Goal: Task Accomplishment & Management: Manage account settings

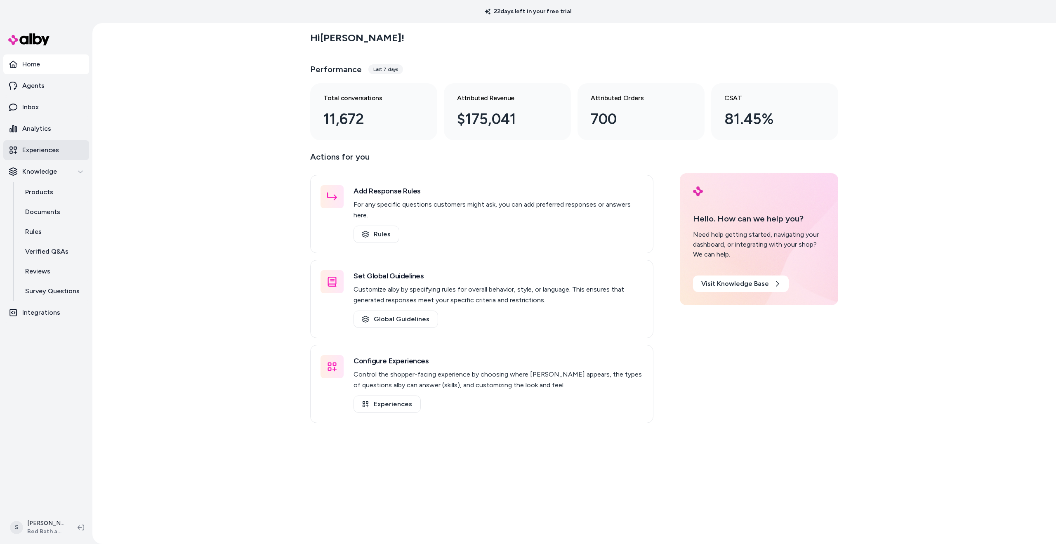
click at [36, 150] on p "Experiences" at bounding box center [40, 150] width 37 height 10
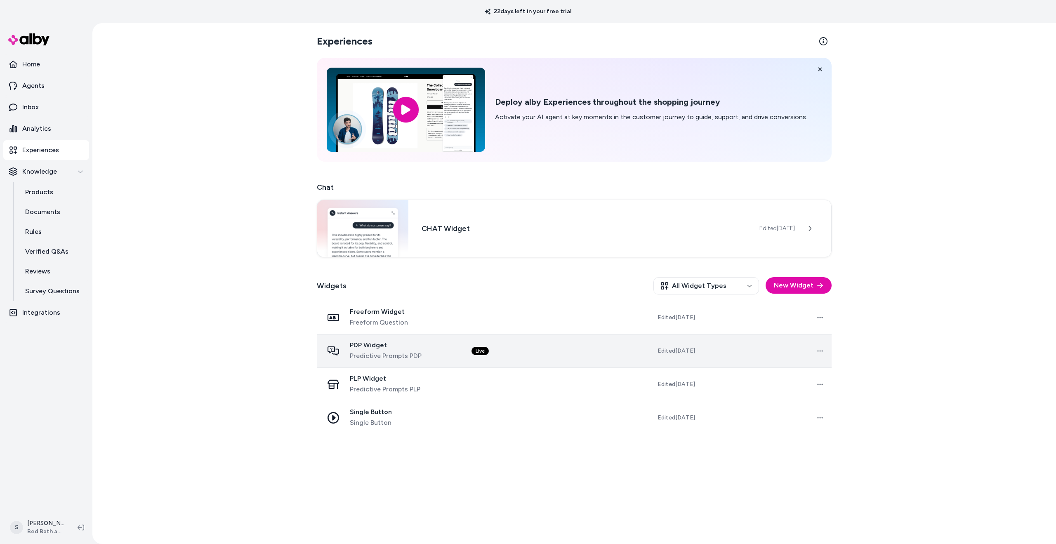
click at [373, 345] on span "PDP Widget" at bounding box center [386, 345] width 72 height 8
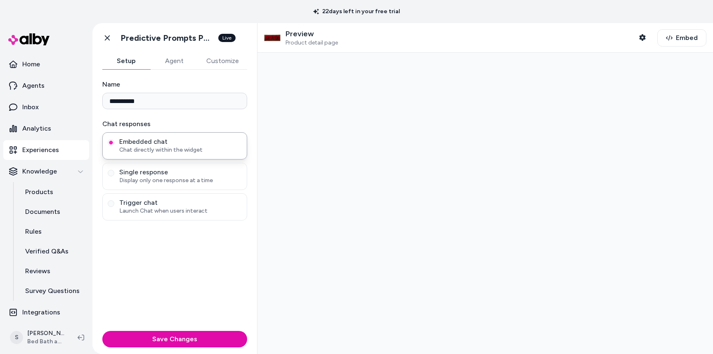
drag, startPoint x: 218, startPoint y: 65, endPoint x: 213, endPoint y: 64, distance: 5.1
click at [218, 65] on button "Customize" at bounding box center [222, 61] width 49 height 16
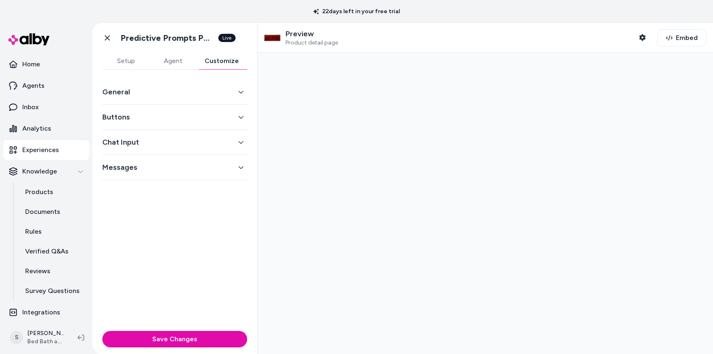
click at [128, 94] on button "General" at bounding box center [174, 92] width 145 height 12
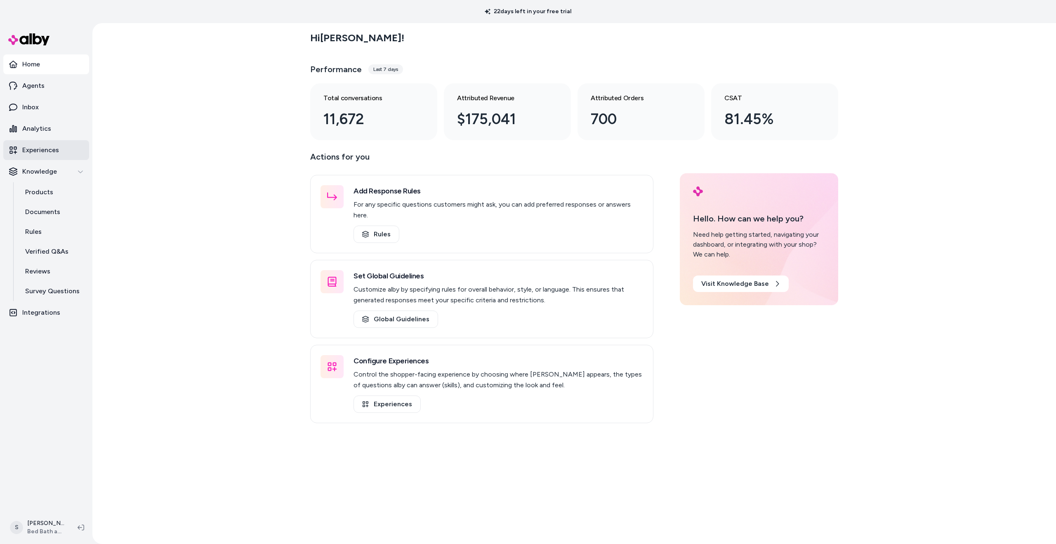
click at [39, 146] on p "Experiences" at bounding box center [40, 150] width 37 height 10
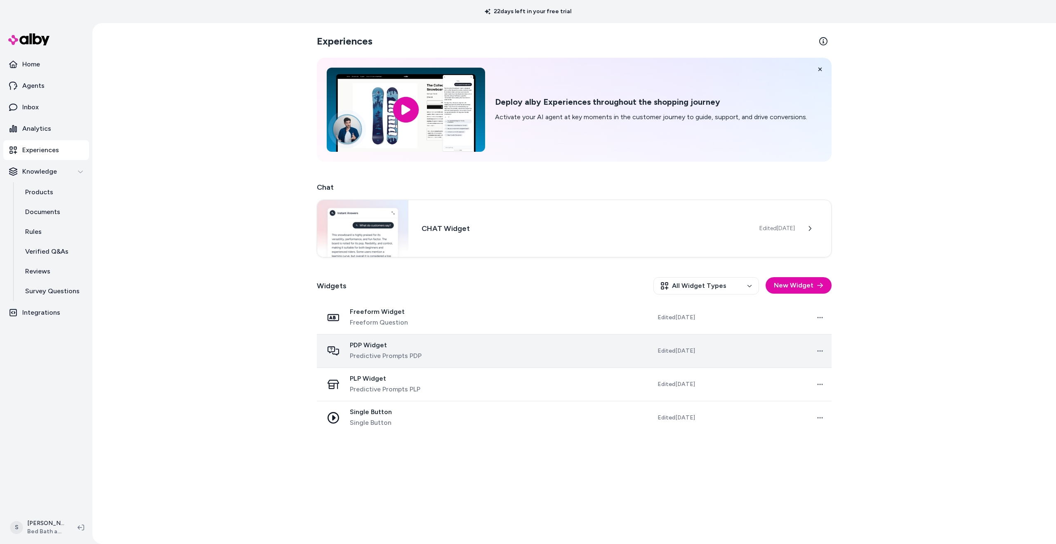
click at [375, 346] on span "PDP Widget" at bounding box center [386, 345] width 72 height 8
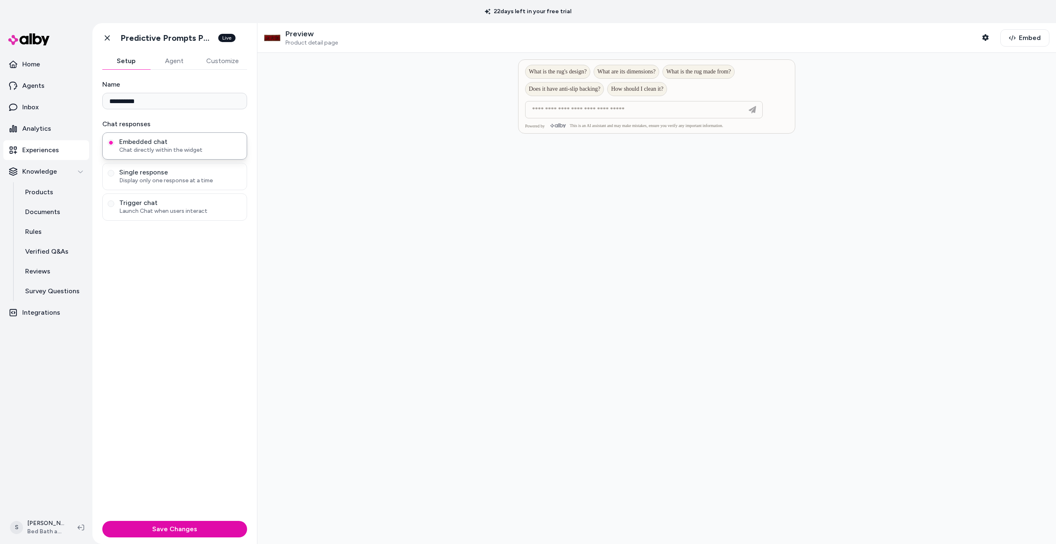
click at [215, 55] on button "Customize" at bounding box center [222, 61] width 49 height 16
click at [242, 165] on icon "button" at bounding box center [241, 168] width 6 height 6
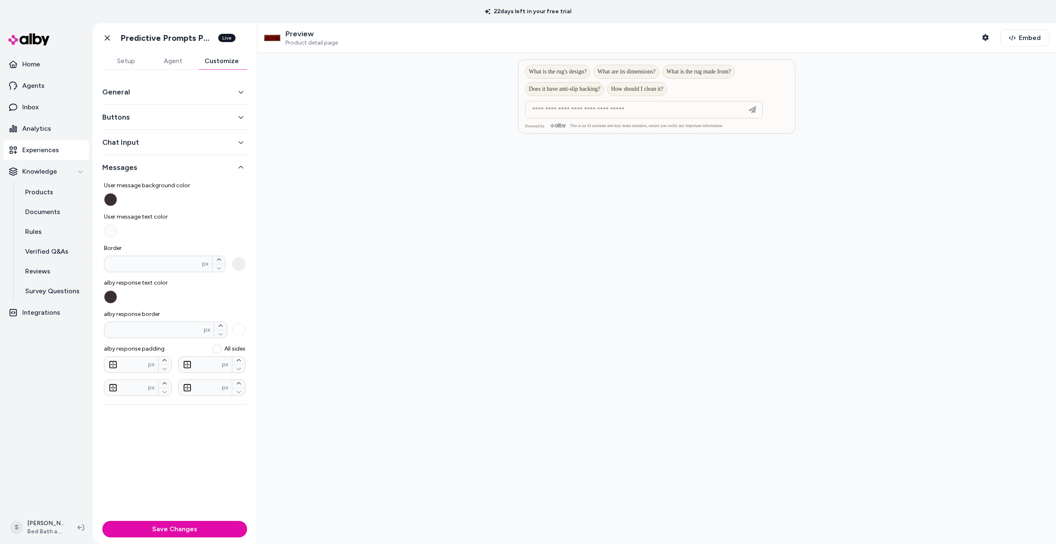
click at [241, 145] on button "Chat Input" at bounding box center [174, 143] width 145 height 12
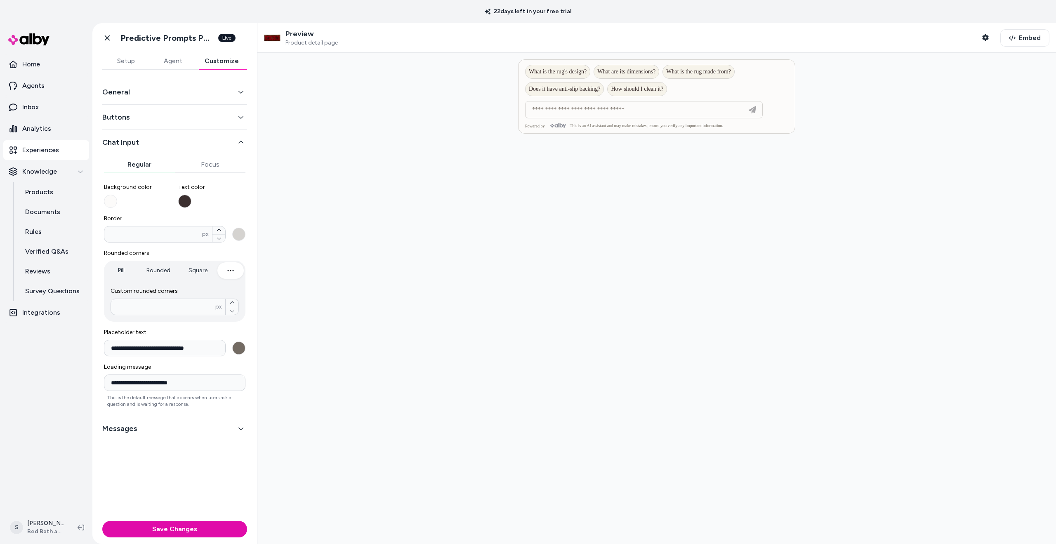
click at [240, 113] on button "Buttons" at bounding box center [174, 117] width 145 height 12
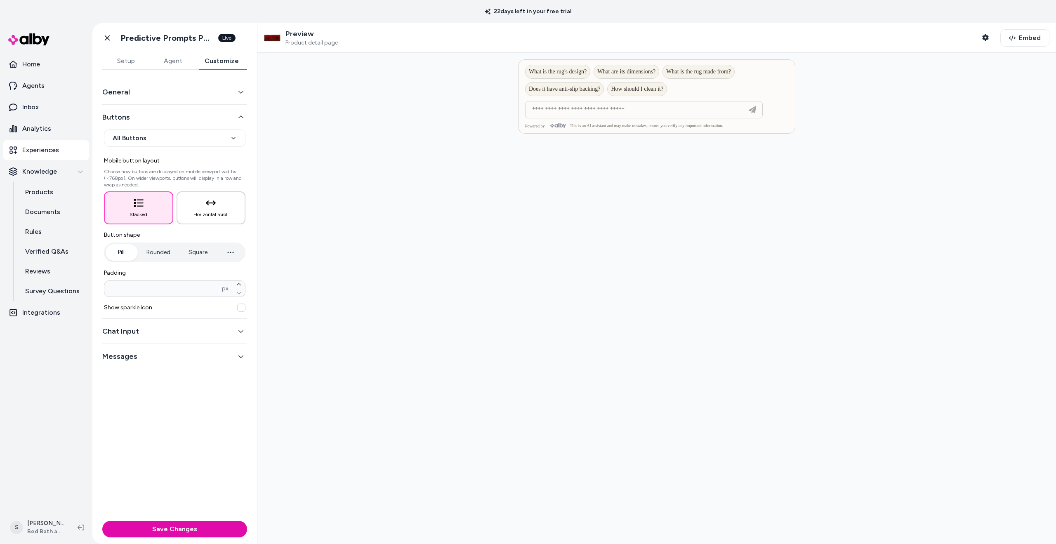
click at [205, 206] on button "Horizontal scroll" at bounding box center [211, 207] width 69 height 33
click at [682, 91] on div at bounding box center [657, 80] width 276 height 41
click at [149, 198] on button "Stacked" at bounding box center [138, 207] width 69 height 33
click at [212, 208] on button "Horizontal scroll" at bounding box center [211, 207] width 69 height 33
click at [162, 251] on button "Rounded" at bounding box center [158, 252] width 40 height 16
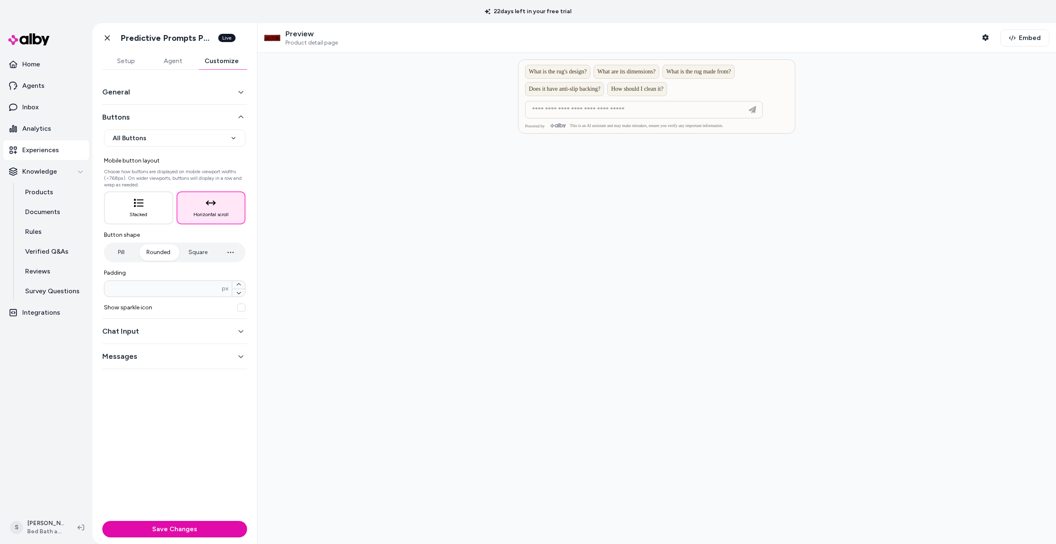
click at [108, 252] on button "Pill" at bounding box center [121, 252] width 31 height 16
click at [147, 208] on button "Stacked" at bounding box center [138, 207] width 69 height 33
click at [228, 208] on button "Horizontal scroll" at bounding box center [211, 207] width 69 height 33
click at [166, 354] on button "Save Changes" at bounding box center [174, 529] width 145 height 16
click at [712, 141] on div at bounding box center [656, 298] width 799 height 491
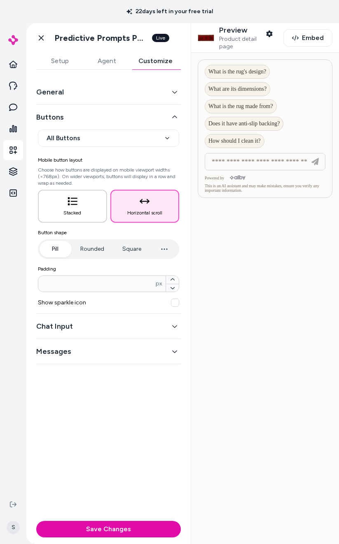
click at [65, 203] on button "Stacked" at bounding box center [72, 206] width 69 height 33
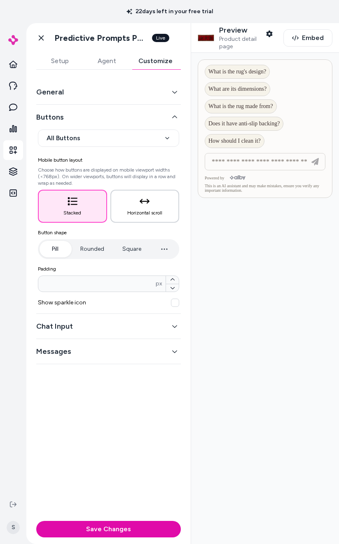
click at [151, 204] on button "Horizontal scroll" at bounding box center [145, 206] width 69 height 33
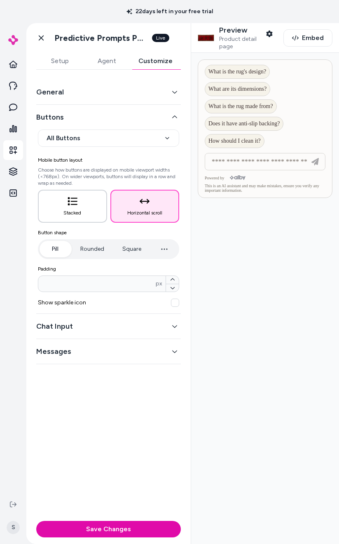
drag, startPoint x: 87, startPoint y: 203, endPoint x: 91, endPoint y: 198, distance: 6.8
click at [87, 203] on button "Stacked" at bounding box center [72, 206] width 69 height 33
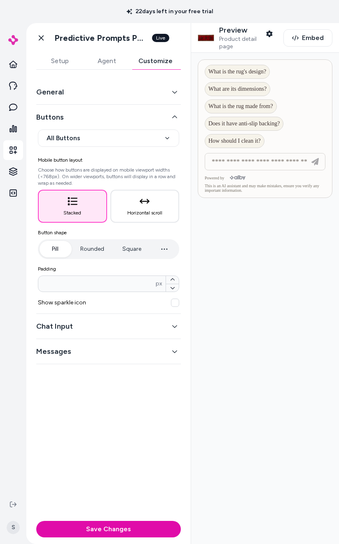
click at [114, 136] on html "**********" at bounding box center [169, 272] width 339 height 544
drag, startPoint x: 250, startPoint y: 242, endPoint x: 239, endPoint y: 251, distance: 14.3
click at [250, 242] on html "**********" at bounding box center [169, 272] width 339 height 544
click at [84, 354] on button "Save Changes" at bounding box center [108, 529] width 145 height 16
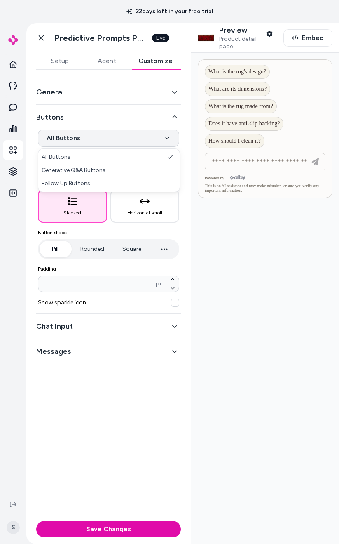
click at [115, 144] on html "**********" at bounding box center [169, 272] width 339 height 544
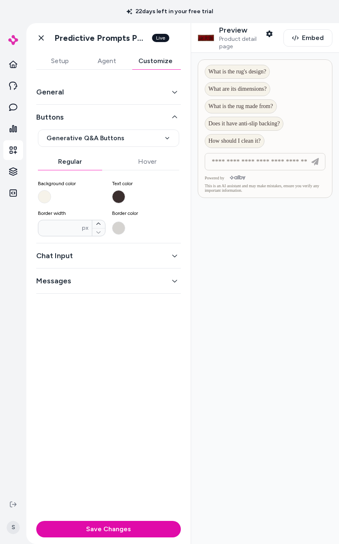
click at [145, 163] on button "Hover" at bounding box center [147, 161] width 64 height 16
drag, startPoint x: 79, startPoint y: 160, endPoint x: 82, endPoint y: 149, distance: 11.5
click at [79, 160] on button "Regular" at bounding box center [70, 161] width 64 height 16
click at [82, 143] on html "**********" at bounding box center [169, 272] width 339 height 544
select select "*******"
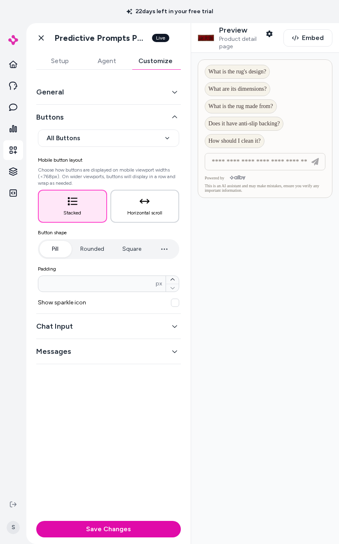
click at [144, 192] on button "Horizontal scroll" at bounding box center [145, 206] width 69 height 33
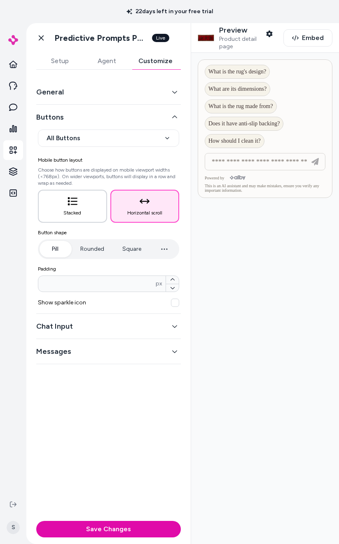
click at [72, 195] on button "Stacked" at bounding box center [72, 206] width 69 height 33
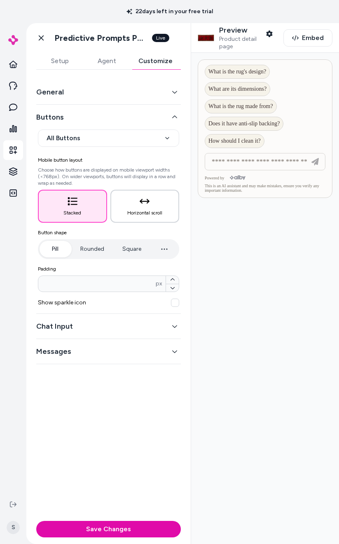
click at [153, 207] on button "Horizontal scroll" at bounding box center [145, 206] width 69 height 33
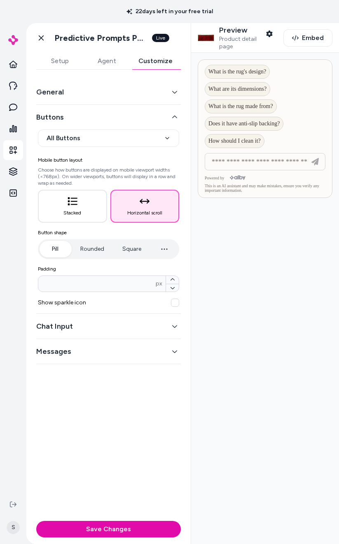
click at [139, 354] on button "Save Changes" at bounding box center [108, 529] width 145 height 16
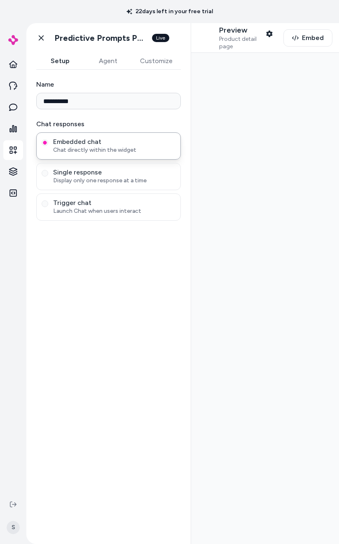
type input "**********"
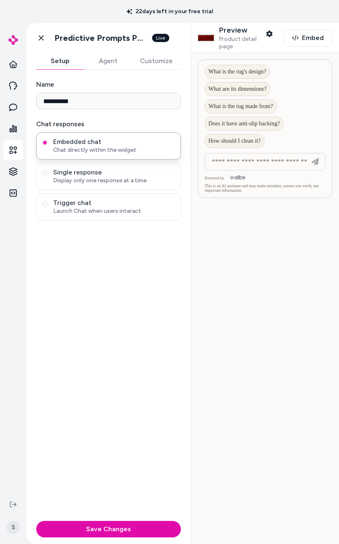
click at [142, 60] on button "Customize" at bounding box center [156, 61] width 49 height 16
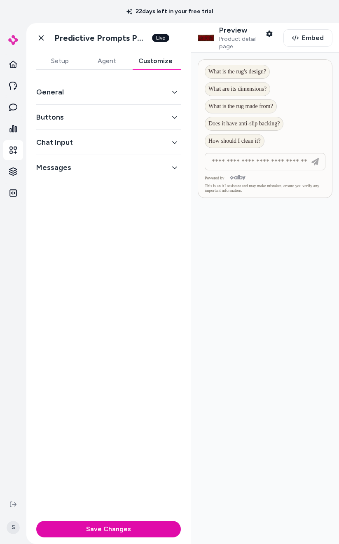
click at [83, 119] on button "Buttons" at bounding box center [108, 117] width 145 height 12
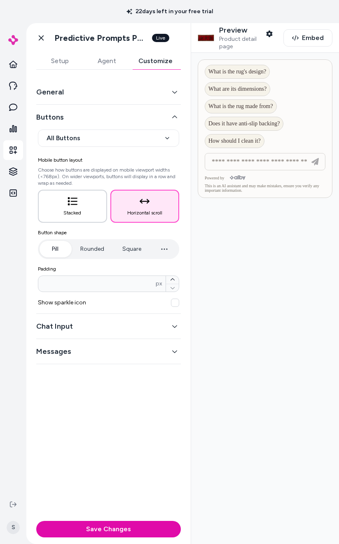
click at [80, 201] on button "Stacked" at bounding box center [72, 206] width 69 height 33
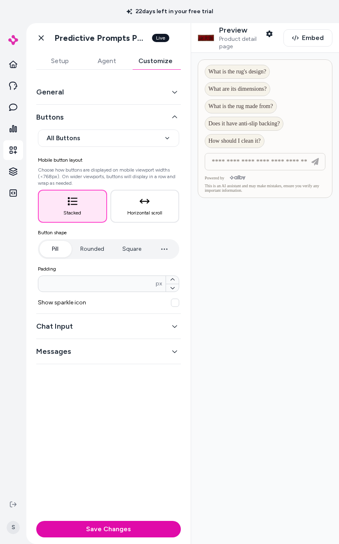
click at [110, 531] on button "Save Changes" at bounding box center [108, 529] width 145 height 16
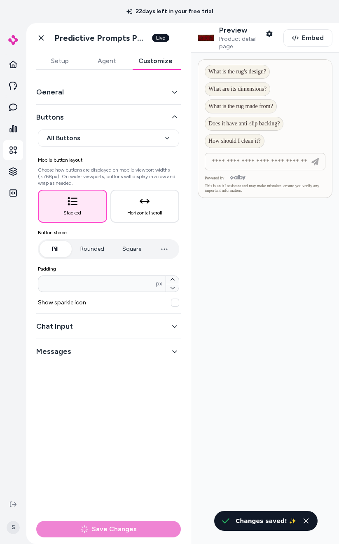
click at [275, 313] on div at bounding box center [265, 298] width 148 height 491
click at [101, 99] on div "General" at bounding box center [108, 92] width 145 height 25
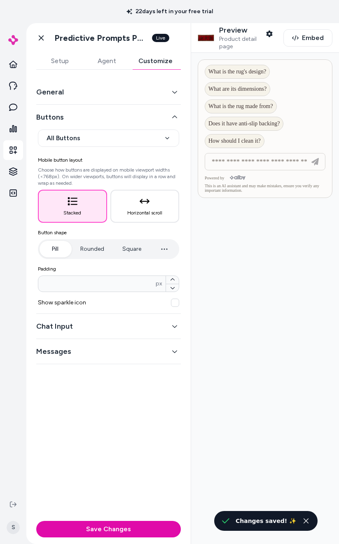
click at [174, 92] on icon "button" at bounding box center [175, 92] width 6 height 6
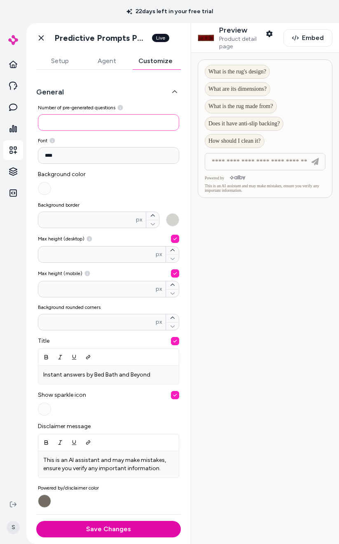
drag, startPoint x: 74, startPoint y: 122, endPoint x: 26, endPoint y: 122, distance: 47.4
click at [26, 122] on div "General Number of pre-generated questions * Font **** Background color Backgrou…" at bounding box center [108, 294] width 165 height 448
type input "*"
click at [103, 536] on button "Save Changes" at bounding box center [108, 529] width 145 height 16
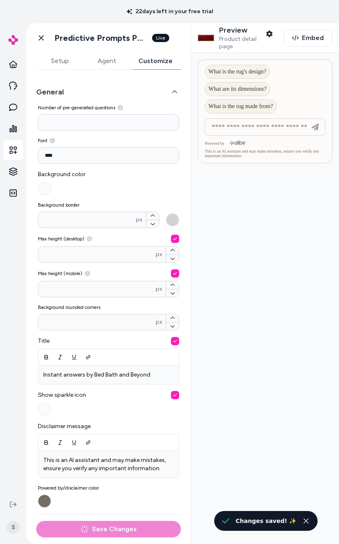
click at [263, 278] on div at bounding box center [265, 298] width 148 height 491
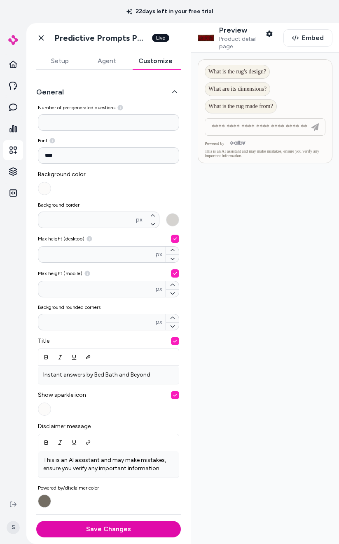
click at [222, 379] on div at bounding box center [265, 298] width 148 height 491
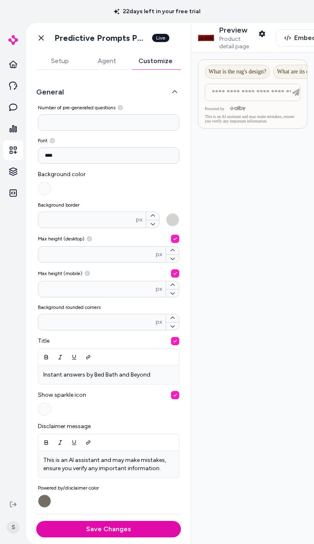
drag, startPoint x: 298, startPoint y: 72, endPoint x: 240, endPoint y: 100, distance: 64.0
click at [238, 96] on div "Powered by This is an AI assistant and may make mistakes, ensure you verify any…" at bounding box center [253, 93] width 110 height 69
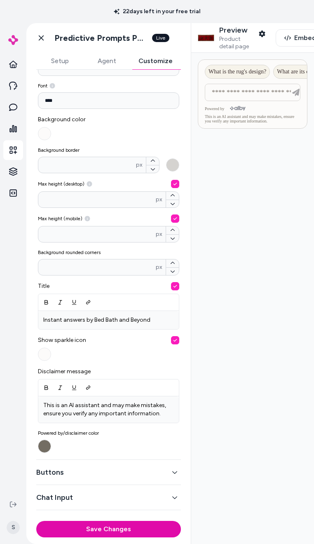
scroll to position [73, 0]
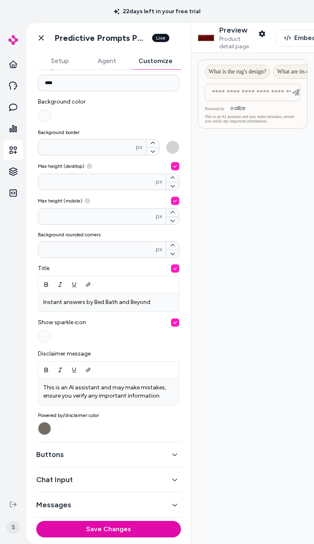
click at [102, 454] on button "Buttons" at bounding box center [108, 455] width 145 height 12
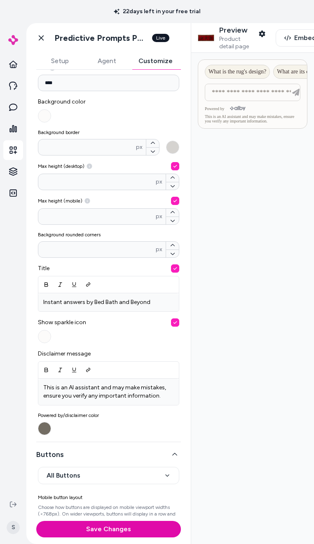
scroll to position [0, 0]
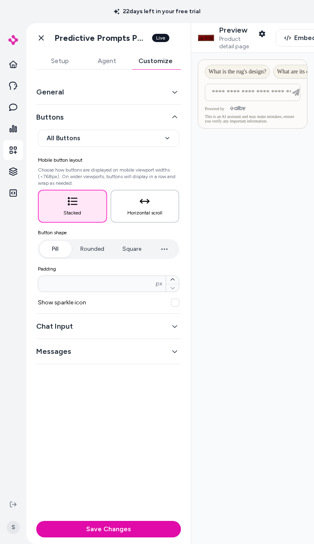
click at [132, 210] on span "Horizontal scroll" at bounding box center [144, 213] width 35 height 7
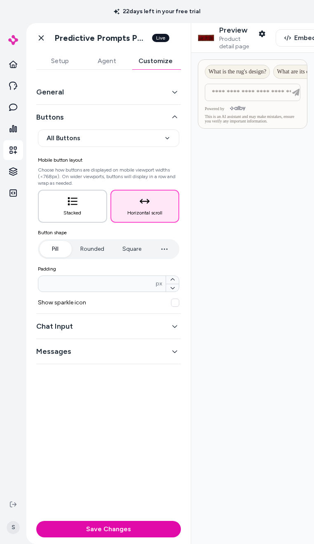
click at [89, 212] on button "Stacked" at bounding box center [72, 206] width 69 height 33
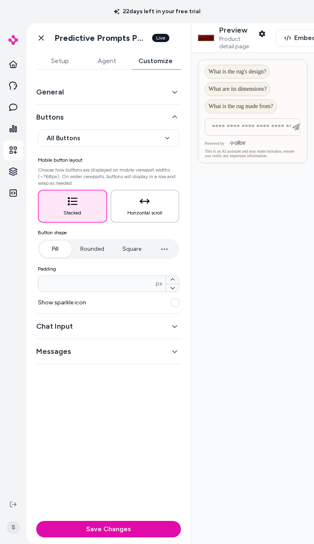
click at [134, 209] on button "Horizontal scroll" at bounding box center [145, 206] width 69 height 33
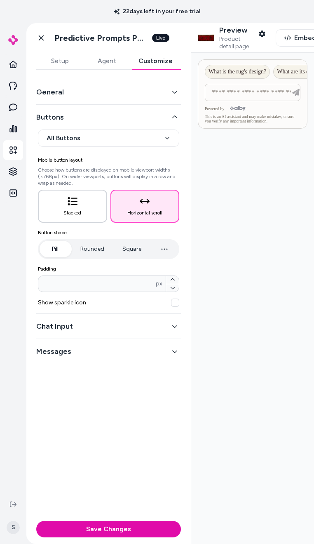
click at [84, 208] on button "Stacked" at bounding box center [72, 206] width 69 height 33
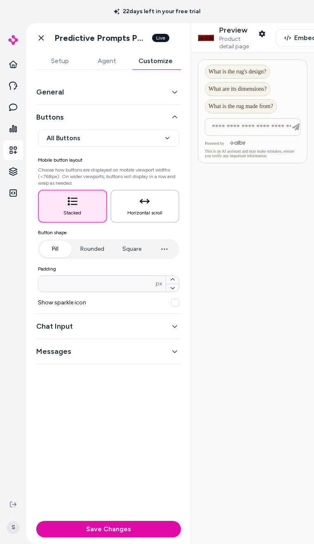
click at [151, 206] on button "Horizontal scroll" at bounding box center [145, 206] width 69 height 33
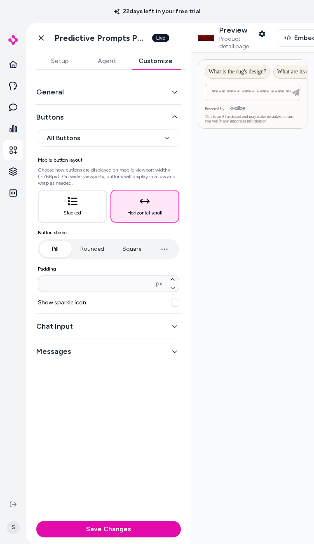
click at [173, 97] on button "General" at bounding box center [108, 92] width 145 height 12
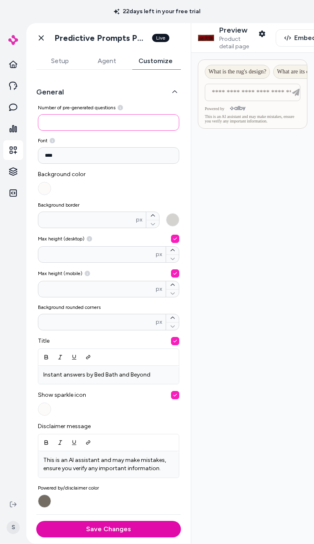
drag, startPoint x: 85, startPoint y: 120, endPoint x: 32, endPoint y: 120, distance: 53.2
click at [32, 120] on div "General Number of pre-generated questions * Font **** Background color Backgrou…" at bounding box center [108, 294] width 165 height 448
type input "*"
click at [127, 525] on button "Save Changes" at bounding box center [108, 529] width 145 height 16
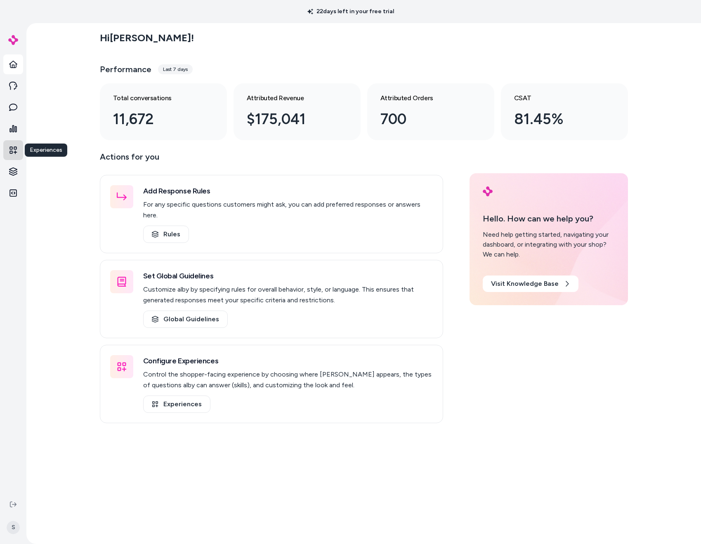
click at [13, 152] on icon at bounding box center [13, 150] width 8 height 8
click at [14, 151] on icon at bounding box center [13, 150] width 8 height 8
click at [8, 150] on link at bounding box center [13, 150] width 20 height 20
click at [48, 140] on div "Hi Steven ! Performance Last 7 days Total conversations 11,672 Attributed Reven…" at bounding box center [363, 283] width 674 height 521
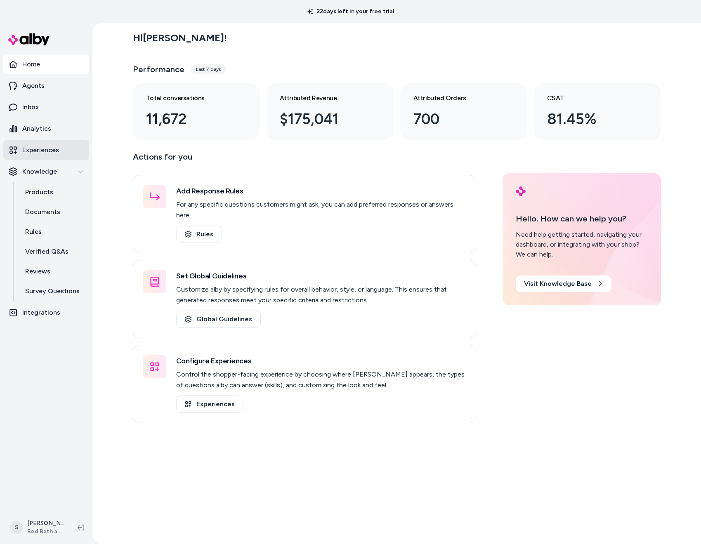
click at [40, 148] on p "Experiences" at bounding box center [40, 150] width 37 height 10
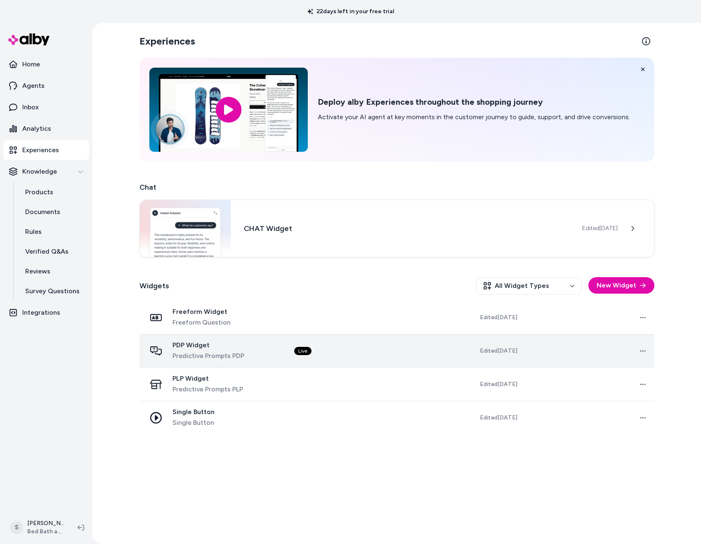
click at [203, 350] on div "PDP Widget Predictive Prompts PDP" at bounding box center [208, 351] width 72 height 20
click at [189, 343] on span "PDP Widget" at bounding box center [208, 345] width 72 height 8
click at [115, 344] on div "Experiences Deploy alby Experiences throughout the shopping journey Activate yo…" at bounding box center [396, 283] width 608 height 521
click at [203, 347] on span "PDP Widget" at bounding box center [208, 345] width 72 height 8
click at [188, 344] on span "PDP Widget" at bounding box center [208, 345] width 72 height 8
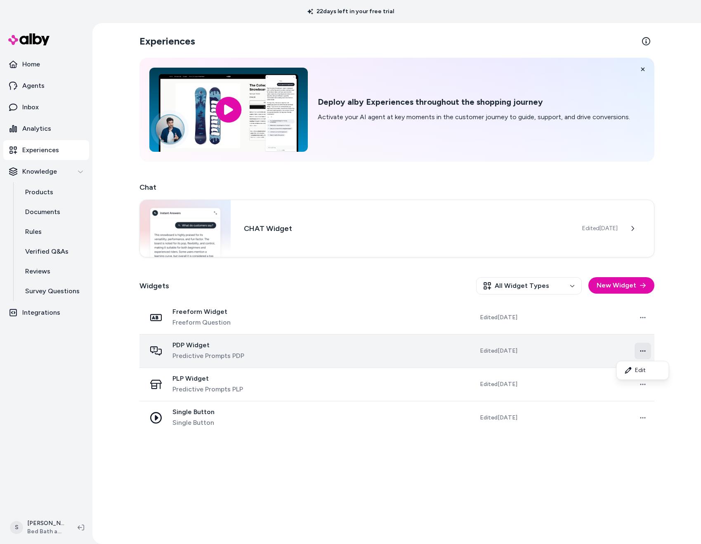
click at [642, 353] on html "22 days left in your free trial Home Agents Inbox Analytics Experiences Knowled…" at bounding box center [350, 272] width 701 height 544
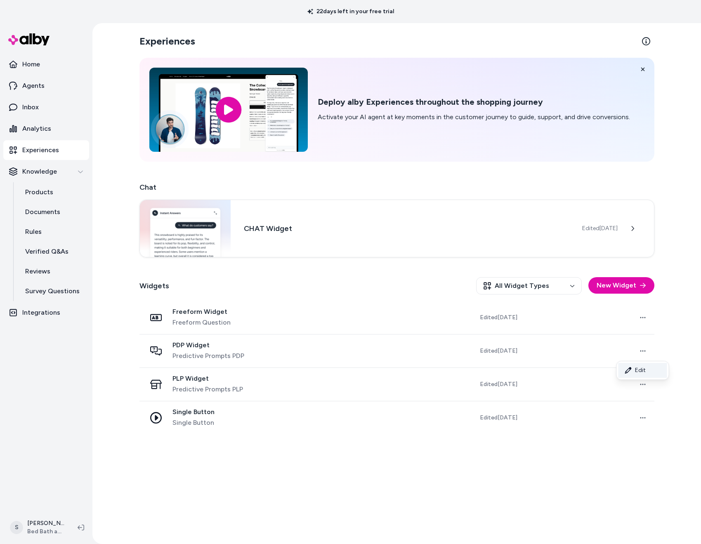
click at [639, 372] on link "Edit" at bounding box center [642, 370] width 49 height 15
click at [113, 290] on div "Experiences Deploy alby Experiences throughout the shopping journey Activate yo…" at bounding box center [396, 283] width 608 height 521
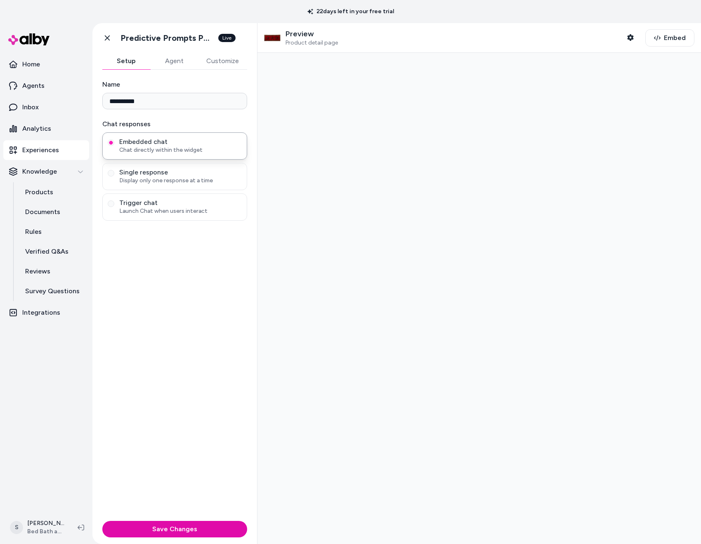
click at [214, 63] on button "Customize" at bounding box center [222, 61] width 49 height 16
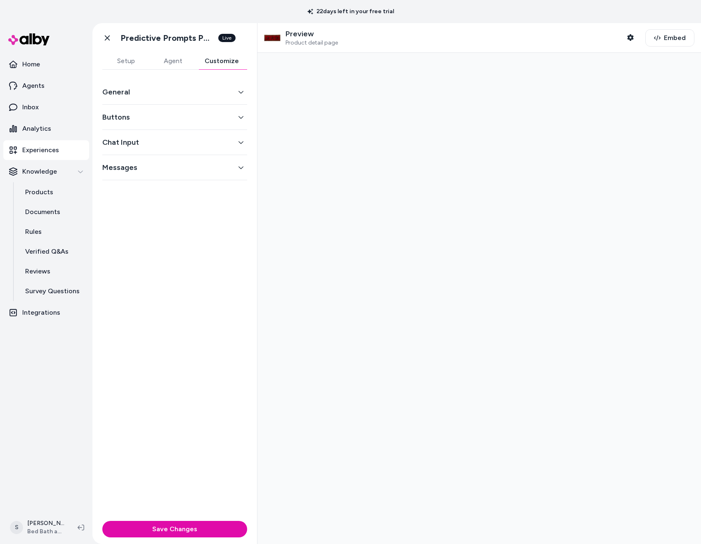
click at [190, 95] on button "General" at bounding box center [174, 92] width 145 height 12
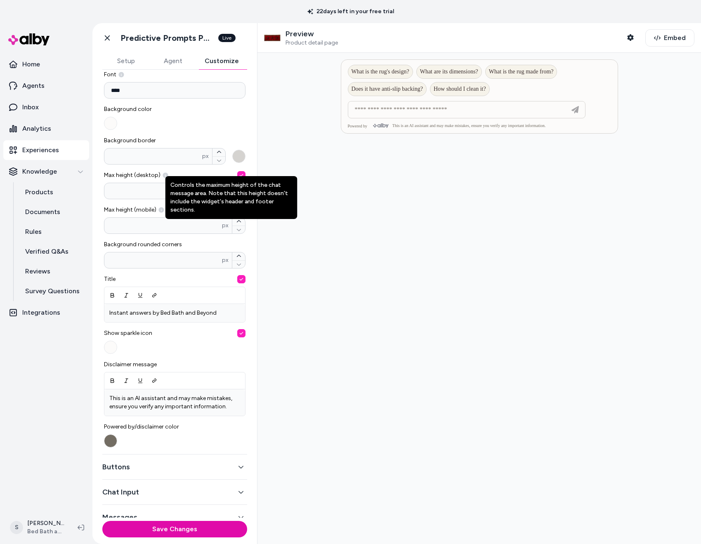
scroll to position [81, 0]
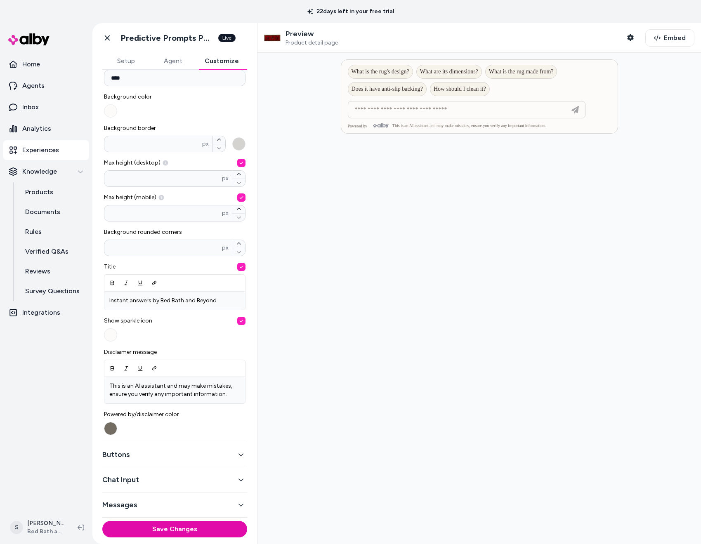
click at [169, 448] on div "Buttons" at bounding box center [174, 454] width 145 height 25
click at [159, 460] on button "Buttons" at bounding box center [174, 455] width 145 height 12
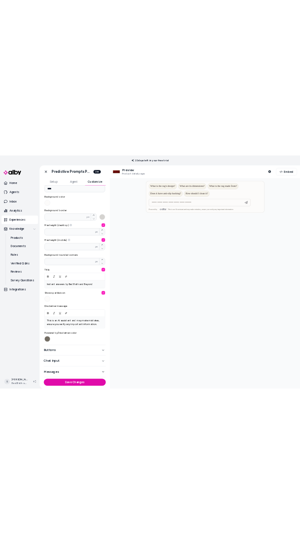
scroll to position [0, 0]
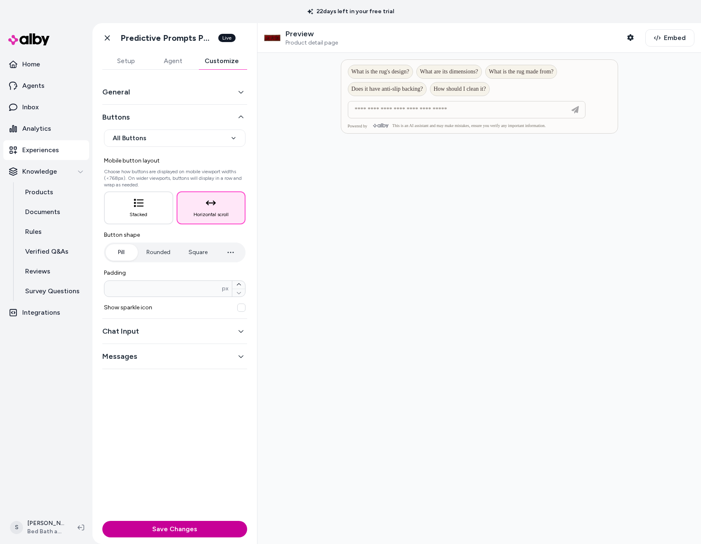
click at [163, 530] on button "Save Changes" at bounding box center [174, 529] width 145 height 16
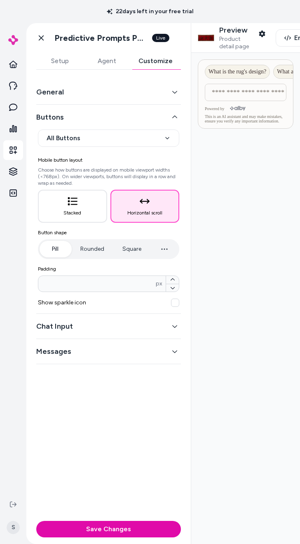
drag, startPoint x: 245, startPoint y: 75, endPoint x: 183, endPoint y: 78, distance: 61.9
click at [183, 77] on div "**********" at bounding box center [163, 283] width 274 height 521
click at [64, 206] on button "Stacked" at bounding box center [72, 206] width 69 height 33
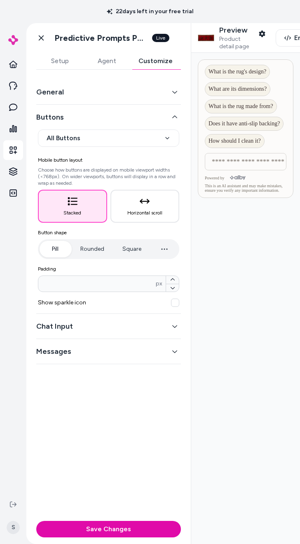
click at [126, 95] on button "General" at bounding box center [108, 92] width 145 height 12
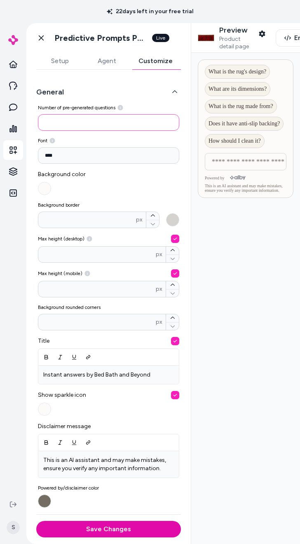
drag, startPoint x: 53, startPoint y: 124, endPoint x: 41, endPoint y: 123, distance: 12.0
click at [41, 123] on input "*" at bounding box center [108, 122] width 141 height 16
type input "*"
click at [116, 530] on button "Save Changes" at bounding box center [108, 529] width 145 height 16
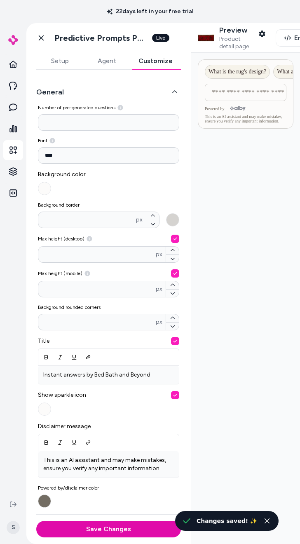
click at [228, 199] on div at bounding box center [245, 298] width 109 height 491
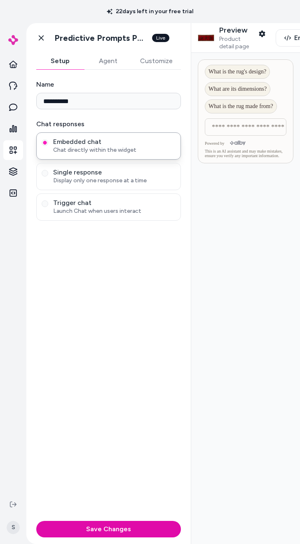
click at [154, 64] on button "Customize" at bounding box center [156, 61] width 49 height 16
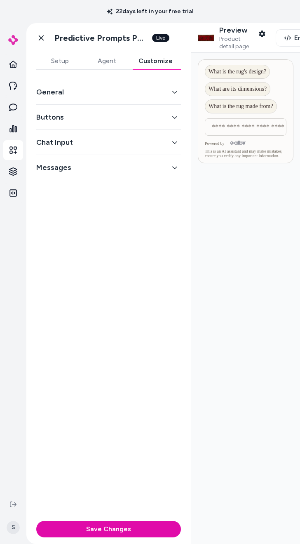
click at [78, 88] on button "General" at bounding box center [108, 92] width 145 height 12
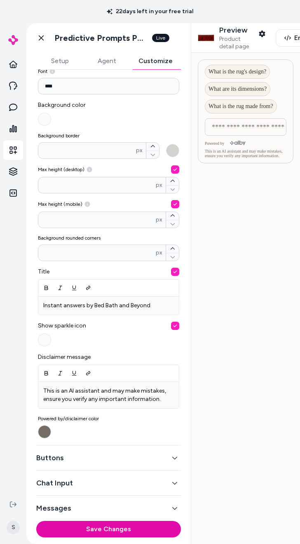
scroll to position [73, 0]
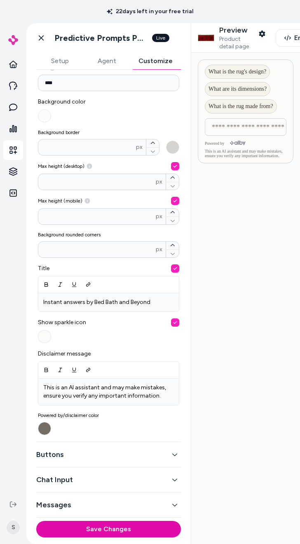
click at [70, 455] on button "Buttons" at bounding box center [108, 455] width 145 height 12
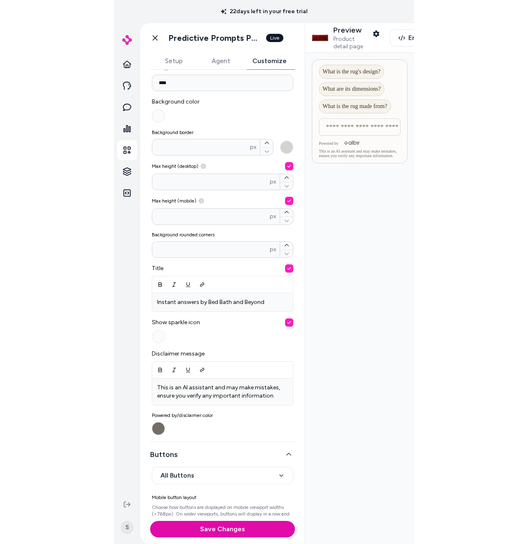
scroll to position [0, 0]
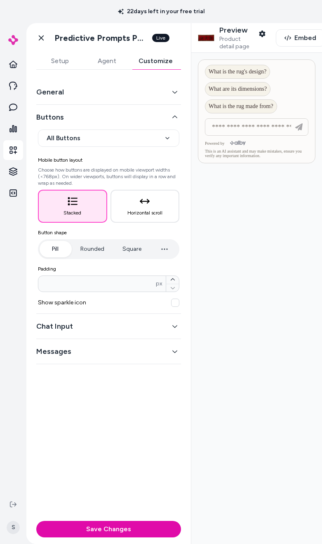
click at [281, 255] on div at bounding box center [256, 298] width 131 height 491
click at [252, 255] on div at bounding box center [256, 298] width 131 height 491
